Goal: Find specific page/section

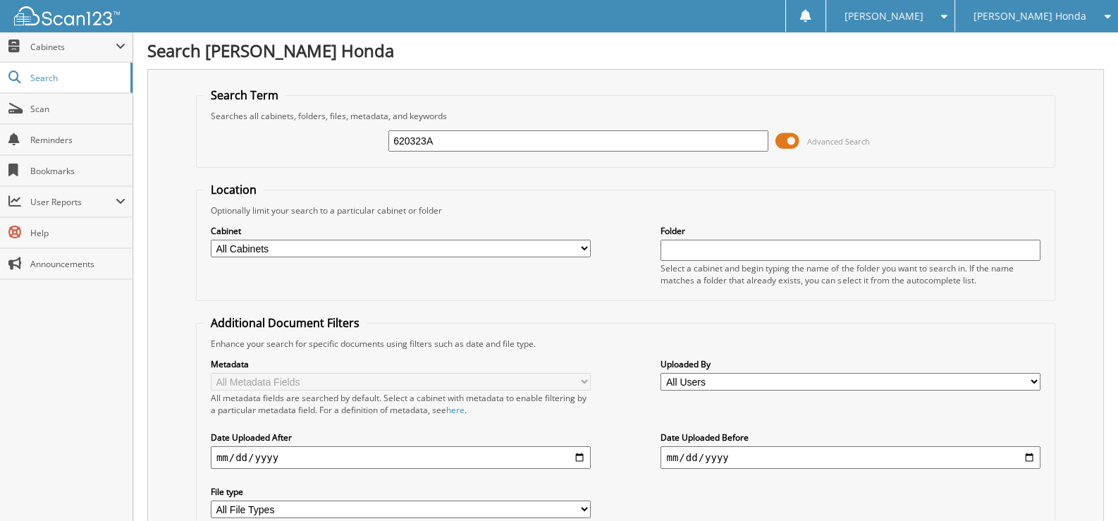
drag, startPoint x: 439, startPoint y: 140, endPoint x: 372, endPoint y: 140, distance: 67.7
click at [372, 140] on div "620323A Advanced Search" at bounding box center [626, 141] width 844 height 38
type input "797020"
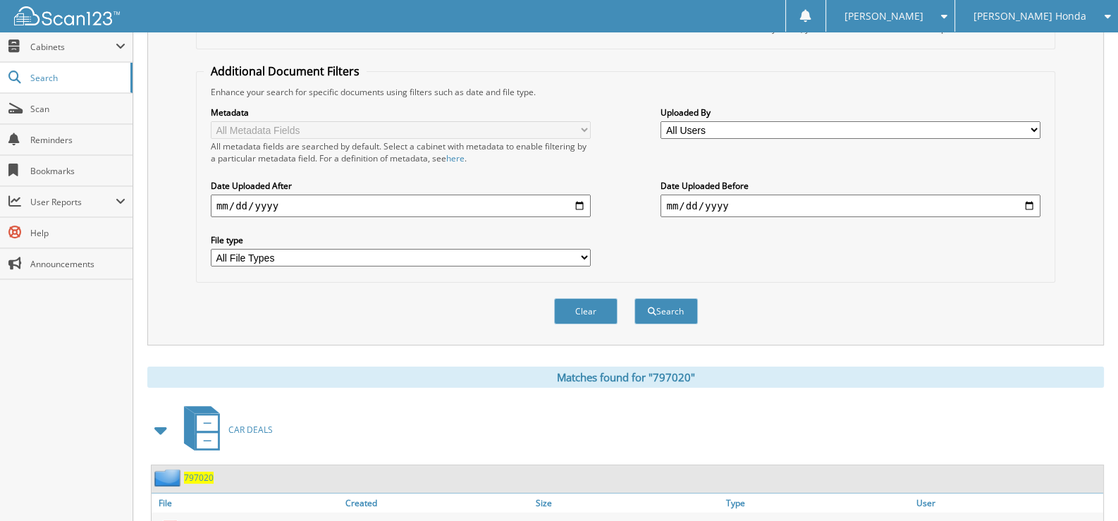
scroll to position [307, 0]
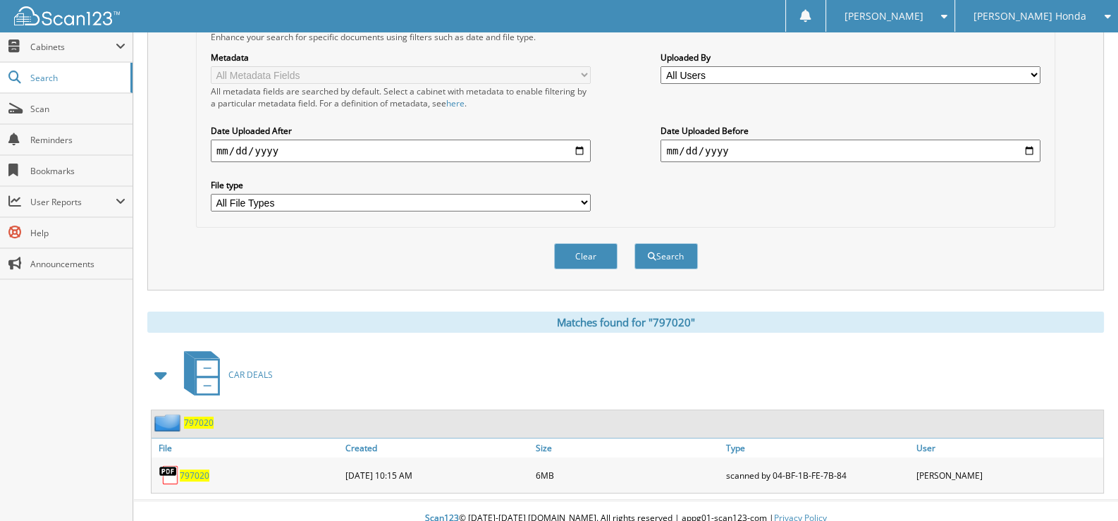
click at [190, 470] on span "797020" at bounding box center [195, 476] width 30 height 12
